Goal: Transaction & Acquisition: Purchase product/service

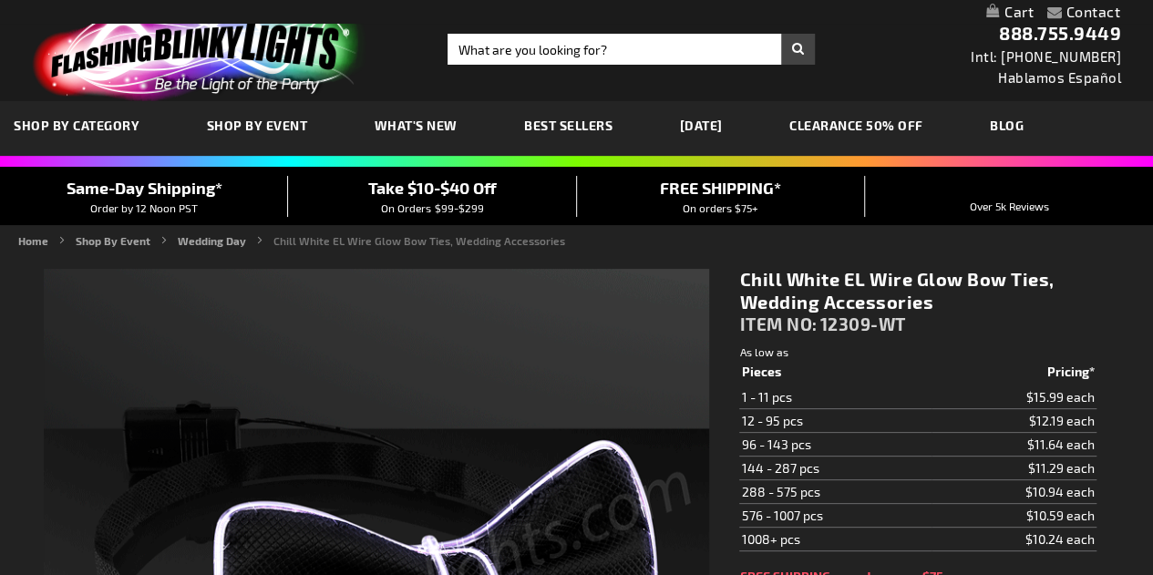
type input "5646"
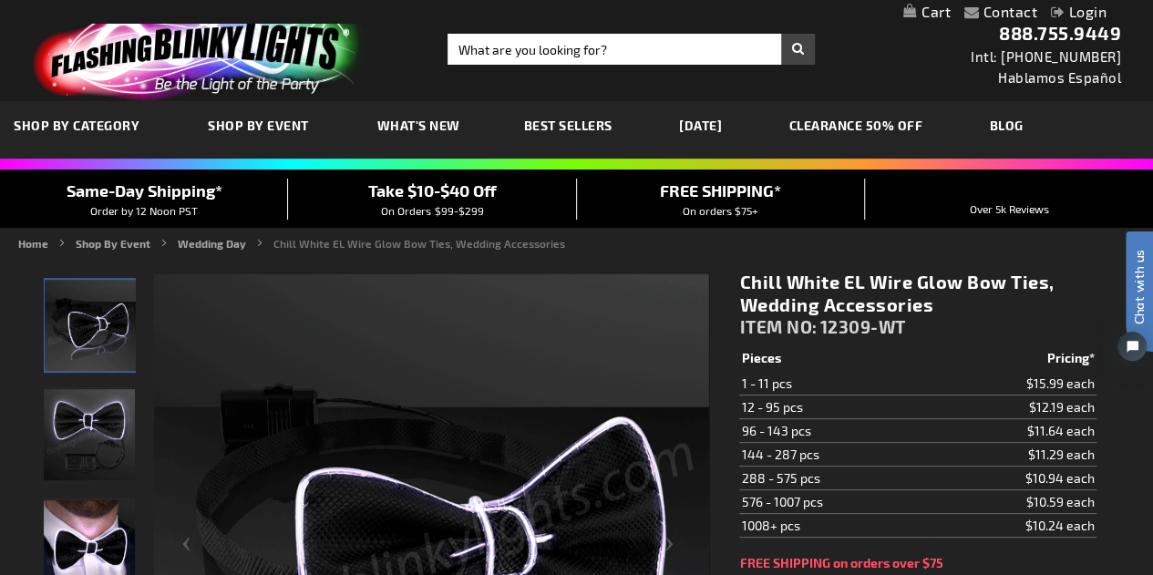
drag, startPoint x: 1159, startPoint y: 80, endPoint x: 1165, endPoint y: 41, distance: 39.6
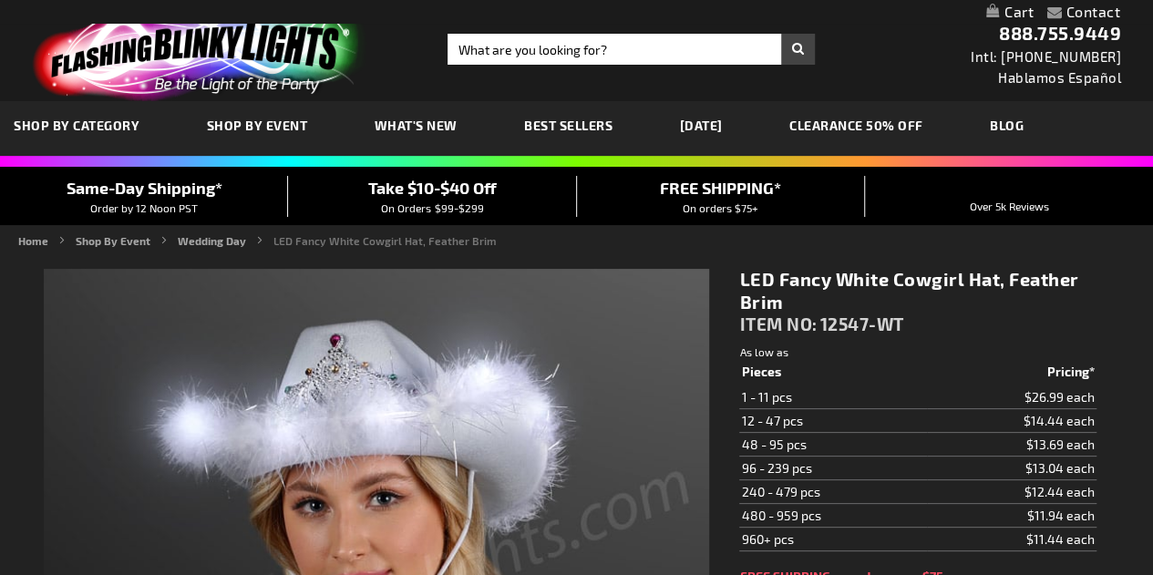
type input "5646"
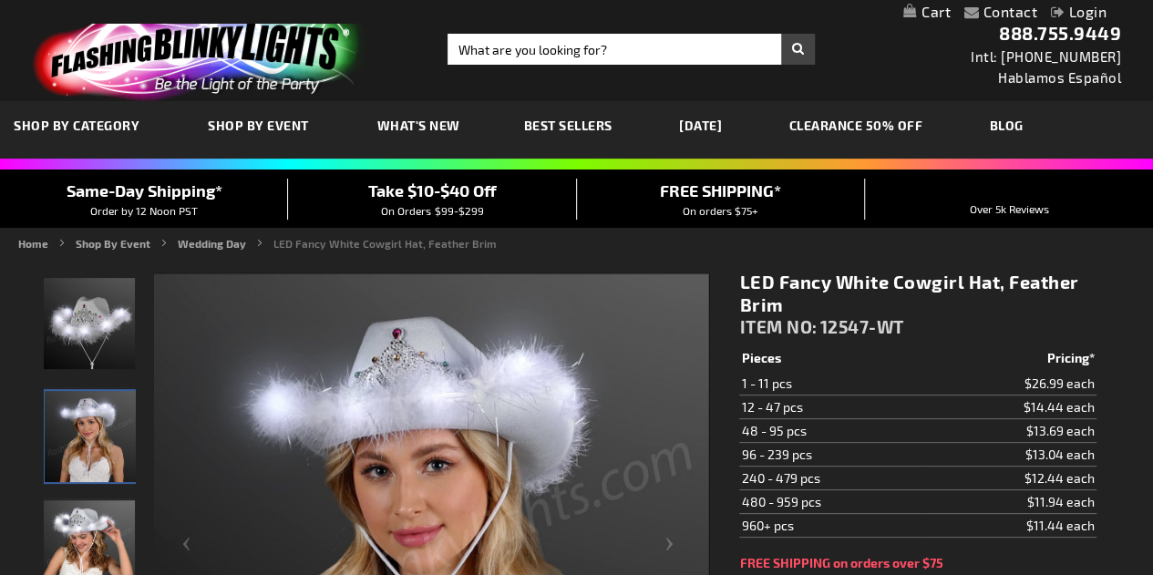
drag, startPoint x: 1155, startPoint y: 115, endPoint x: 1161, endPoint y: 43, distance: 72.2
